Goal: Use online tool/utility: Utilize a website feature to perform a specific function

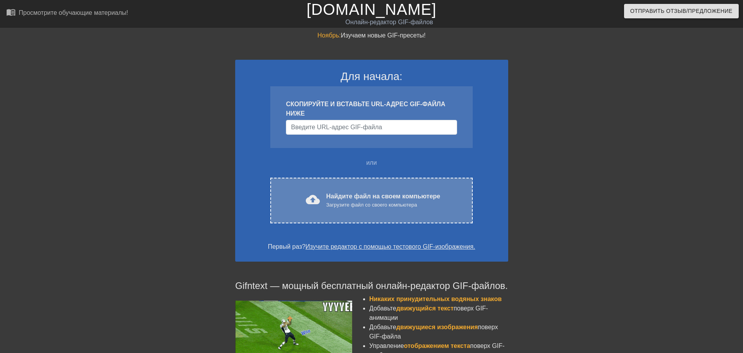
click at [354, 199] on font "Найдите файл на своем компьютере" at bounding box center [383, 196] width 114 height 7
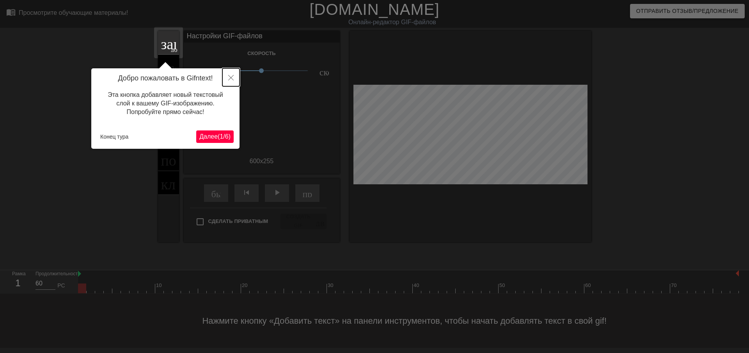
click at [233, 77] on icon "Закрывать" at bounding box center [230, 77] width 5 height 5
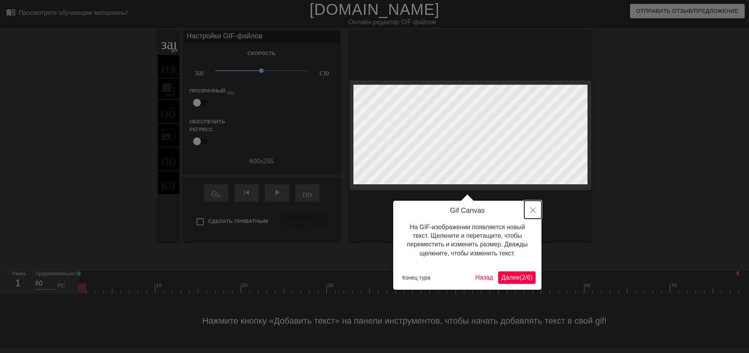
click at [531, 209] on icon "Закрывать" at bounding box center [532, 209] width 5 height 5
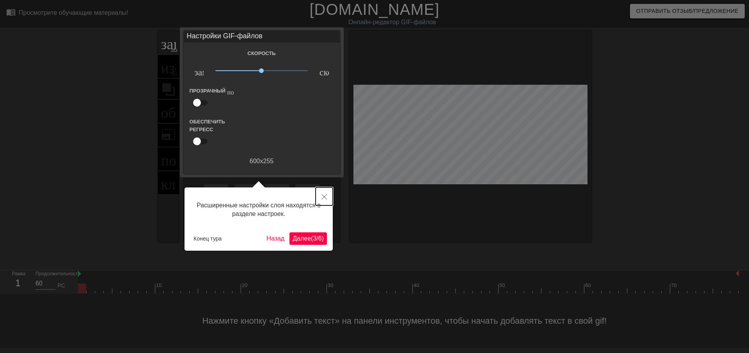
click at [323, 199] on icon "Закрывать" at bounding box center [323, 196] width 5 height 5
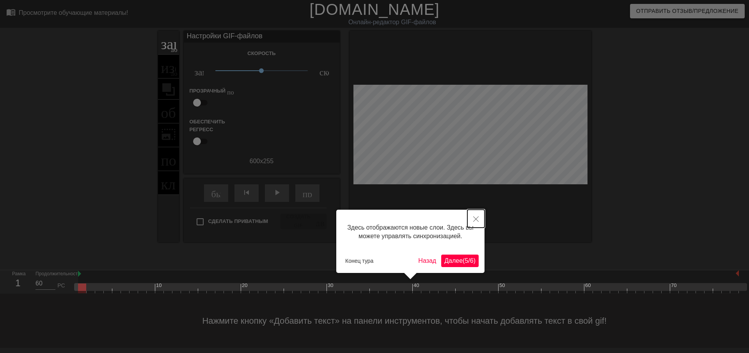
click at [475, 220] on icon "Закрывать" at bounding box center [475, 218] width 5 height 5
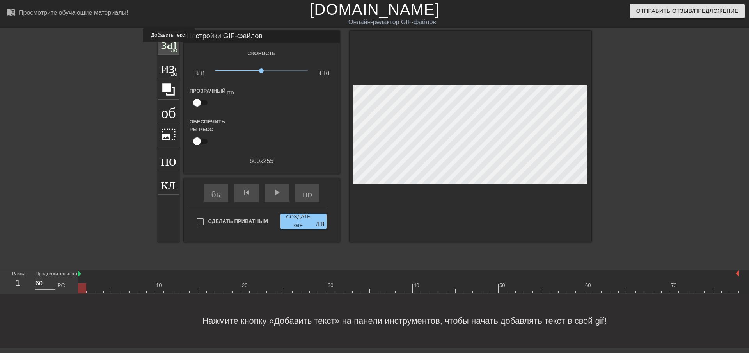
click at [169, 48] on font "заголовок" at bounding box center [192, 41] width 62 height 15
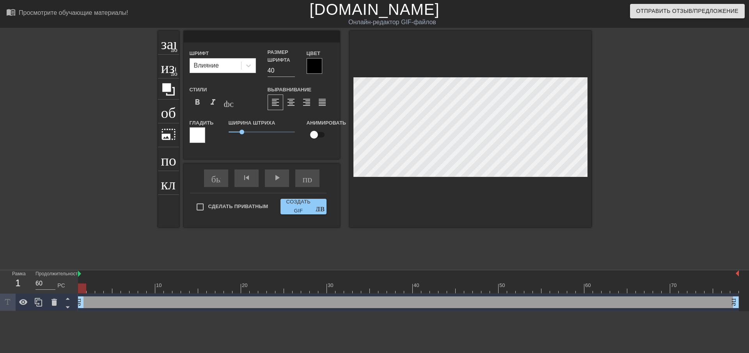
scroll to position [1, 1]
paste textarea "Скромнішим треба бути!"
type textarea "Скромнішим треба бути!"
type input "Скромнішим треба бути!"
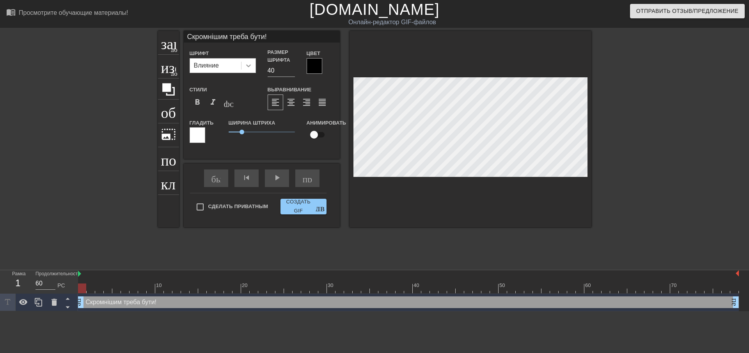
type textarea "Скромнішим треба бути!"
click at [249, 68] on icon at bounding box center [249, 66] width 8 height 8
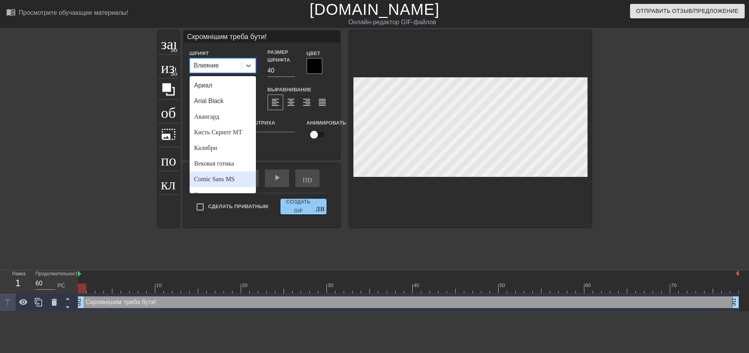
click at [233, 179] on font "Comic Sans MS" at bounding box center [214, 179] width 41 height 7
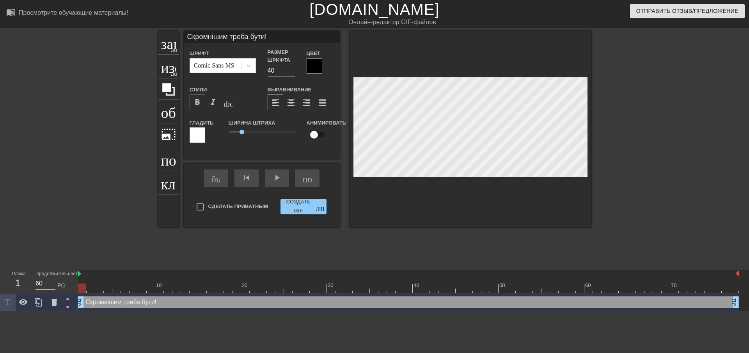
click at [199, 103] on font "format_bold" at bounding box center [197, 102] width 9 height 9
click at [108, 73] on div at bounding box center [90, 148] width 117 height 234
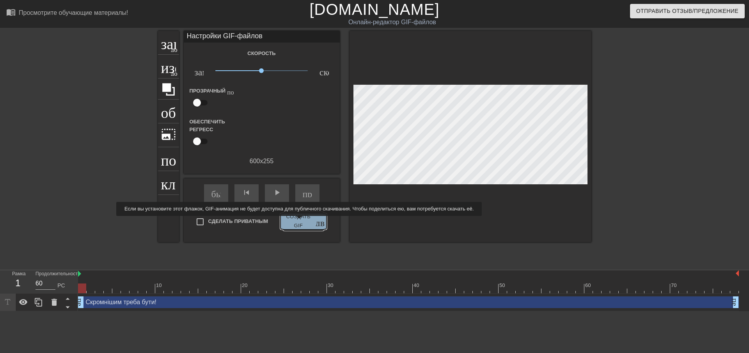
click at [296, 221] on font "Создать GIF" at bounding box center [298, 221] width 29 height 18
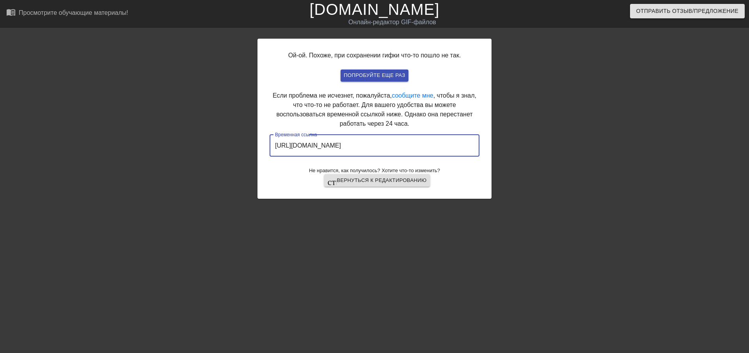
click at [371, 145] on input "[URL][DOMAIN_NAME]" at bounding box center [375, 146] width 210 height 22
drag, startPoint x: 273, startPoint y: 145, endPoint x: 456, endPoint y: 153, distance: 183.1
click at [456, 153] on input "[URL][DOMAIN_NAME]" at bounding box center [375, 146] width 210 height 22
